Goal: Find specific page/section: Find specific page/section

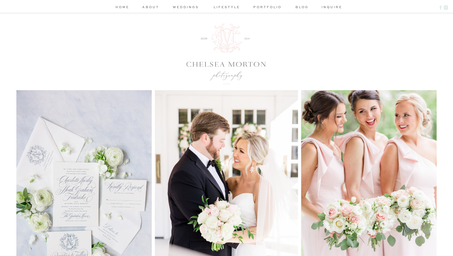
click at [153, 6] on nav "about" at bounding box center [150, 7] width 19 height 7
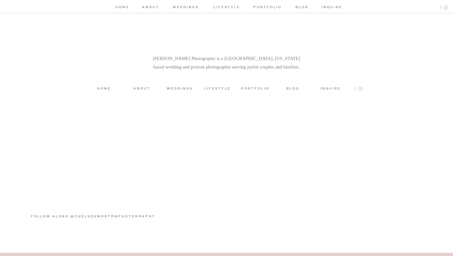
scroll to position [1639, 0]
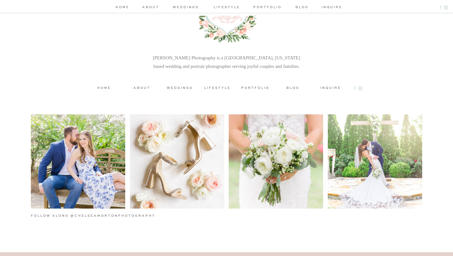
click at [260, 87] on h3 "portfolio" at bounding box center [255, 87] width 28 height 5
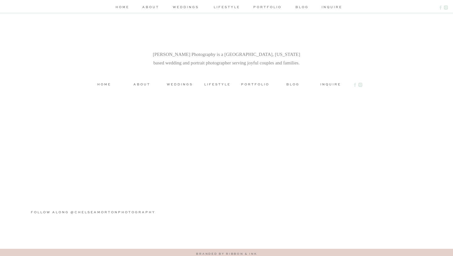
scroll to position [1166, 0]
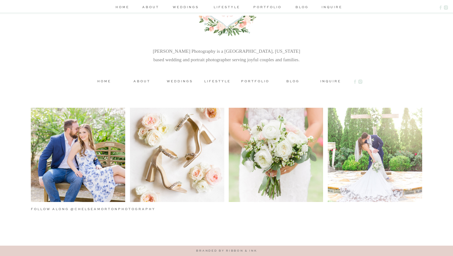
click at [210, 83] on h3 "lifestyle" at bounding box center [217, 81] width 28 height 5
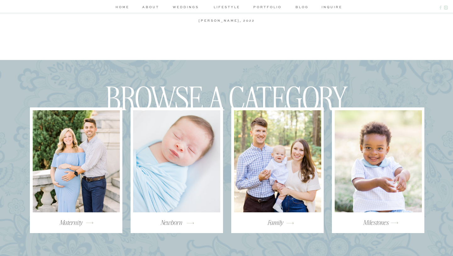
scroll to position [973, 0]
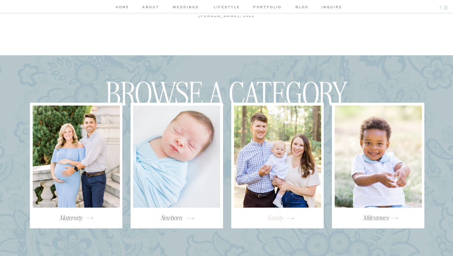
click at [271, 218] on h3 "Family" at bounding box center [275, 221] width 84 height 14
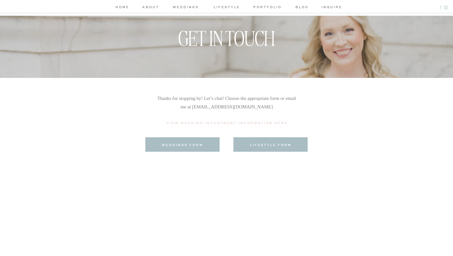
scroll to position [78, 0]
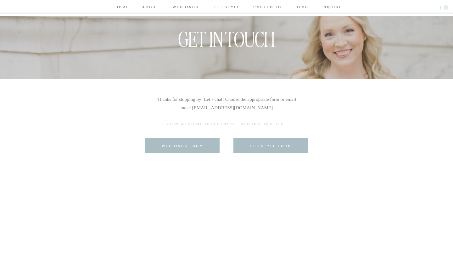
click at [192, 144] on h3 "weddings form" at bounding box center [182, 145] width 63 height 5
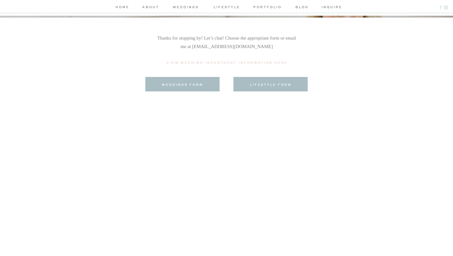
scroll to position [141, 0]
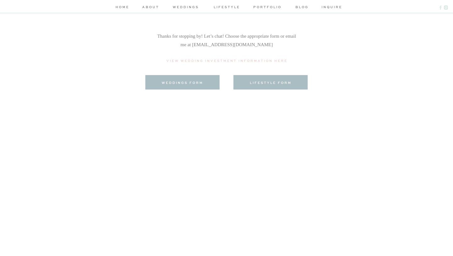
click at [271, 79] on div at bounding box center [270, 82] width 74 height 14
click at [271, 80] on div at bounding box center [270, 82] width 74 height 14
click at [271, 82] on h3 "lifestyle form" at bounding box center [270, 82] width 63 height 5
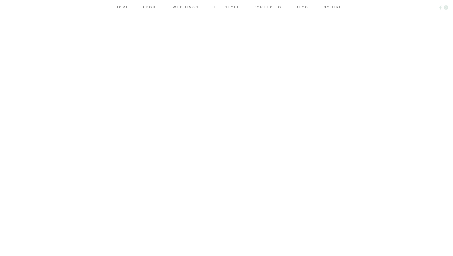
scroll to position [247, 0]
